Goal: Check status: Check status

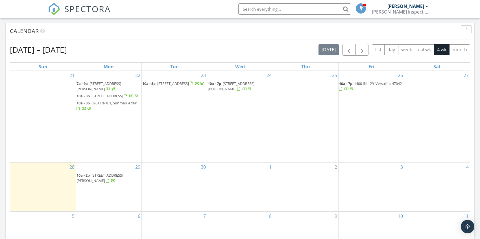
scroll to position [169, 0]
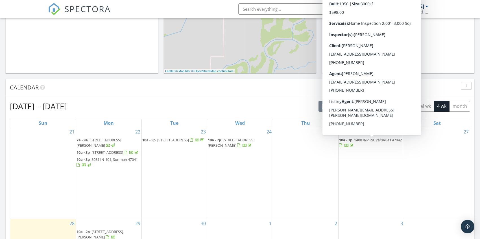
click at [377, 138] on span "1400 IN-129, Versailles 47042" at bounding box center [378, 139] width 48 height 5
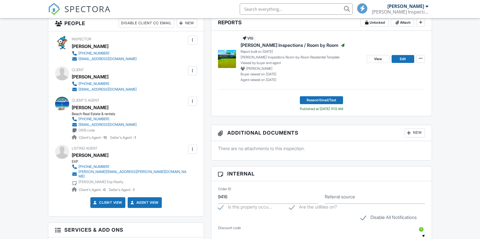
scroll to position [182, 0]
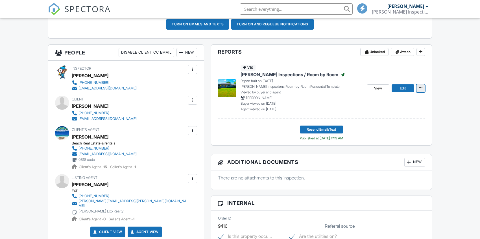
click at [418, 86] on span at bounding box center [421, 88] width 6 height 6
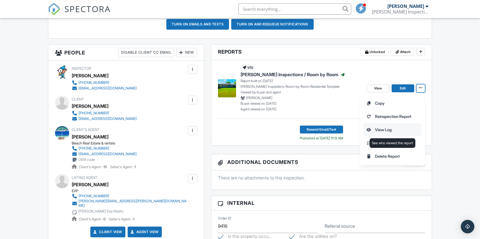
click at [386, 127] on input "View Log" at bounding box center [393, 129] width 58 height 13
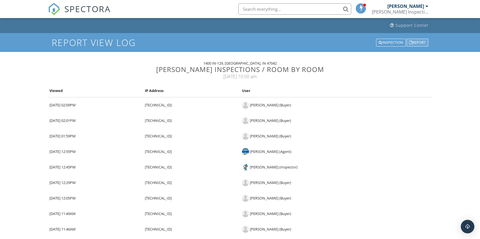
click at [419, 42] on div "Report" at bounding box center [418, 43] width 22 height 8
